Goal: Task Accomplishment & Management: Use online tool/utility

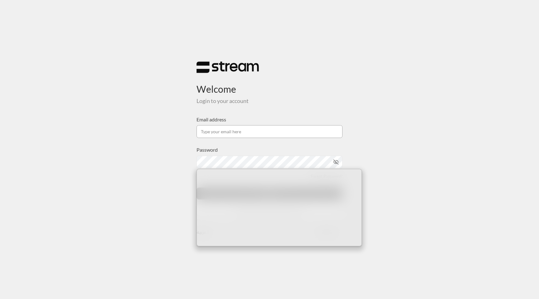
type input "usman+staging@streampay.sa"
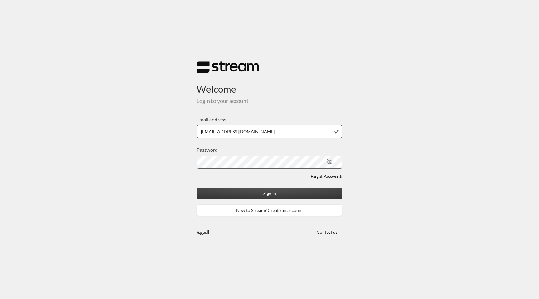
click at [267, 195] on button "Sign in" at bounding box center [270, 193] width 146 height 12
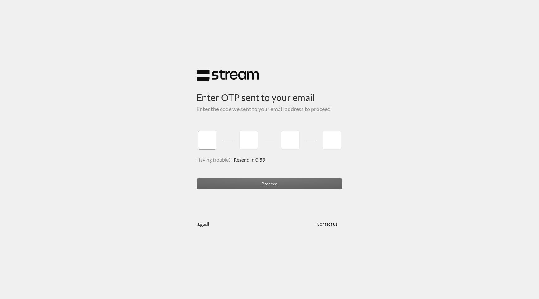
type input "1"
type input "2"
type input "3"
type input "4"
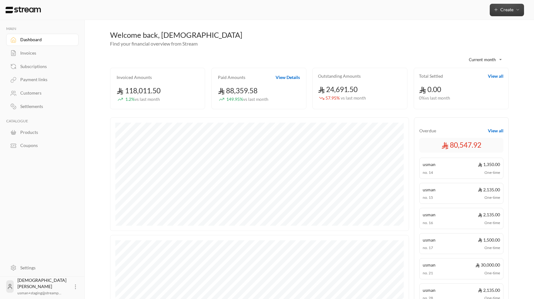
click at [507, 10] on span "Create" at bounding box center [507, 9] width 13 height 5
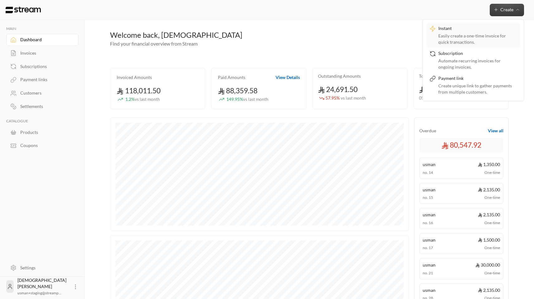
click at [478, 35] on div "Easily create a one-time invoice for quick transactions." at bounding box center [478, 39] width 79 height 12
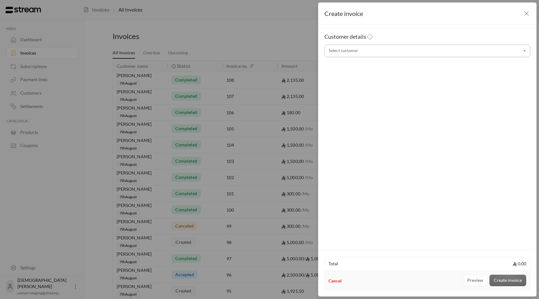
click at [387, 51] on input "Select customer" at bounding box center [427, 51] width 206 height 11
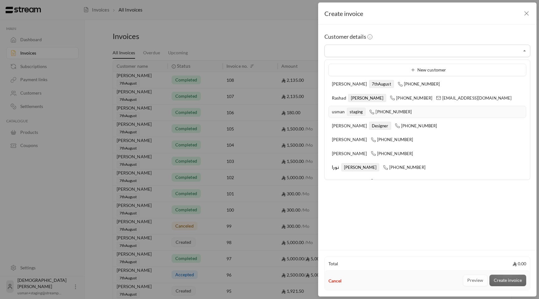
click at [359, 107] on li "usman staging +966505562859" at bounding box center [427, 112] width 198 height 12
type input "**********"
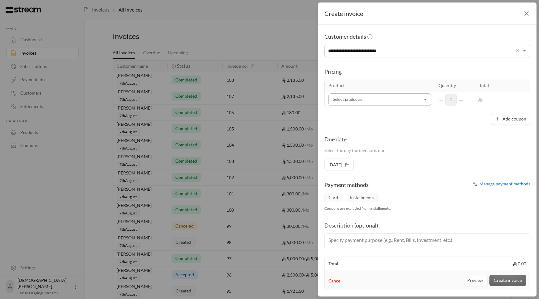
click at [384, 100] on input "Select customer" at bounding box center [379, 99] width 103 height 11
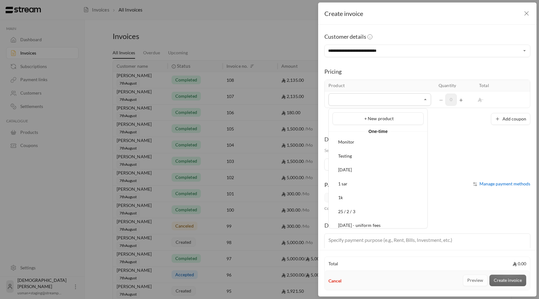
click at [359, 153] on div "Testing" at bounding box center [378, 156] width 84 height 7
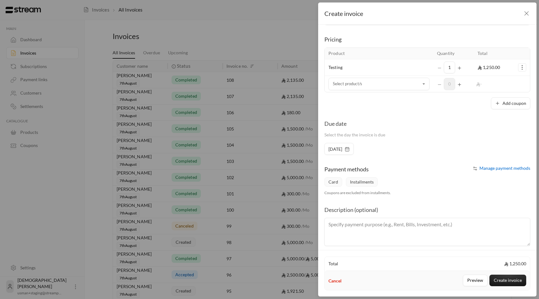
scroll to position [33, 0]
click at [510, 105] on button "Add coupon" at bounding box center [510, 103] width 39 height 12
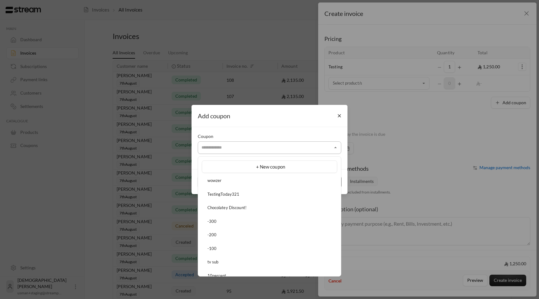
click at [295, 143] on input "Select customer" at bounding box center [269, 147] width 143 height 11
click at [250, 231] on li "-200" at bounding box center [269, 235] width 135 height 12
type input "****"
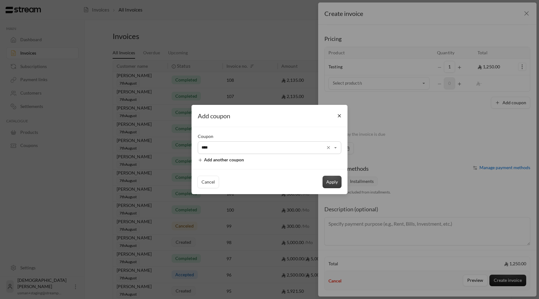
click at [333, 184] on button "Apply" at bounding box center [332, 182] width 19 height 12
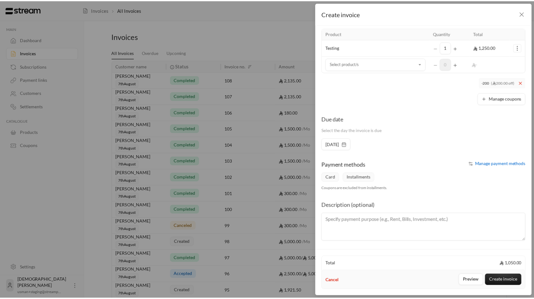
scroll to position [53, 0]
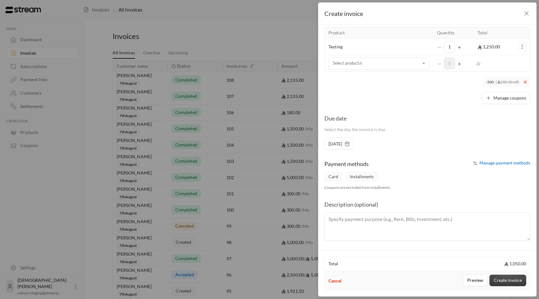
click at [500, 280] on button "Create invoice" at bounding box center [507, 280] width 37 height 12
